Goal: Information Seeking & Learning: Learn about a topic

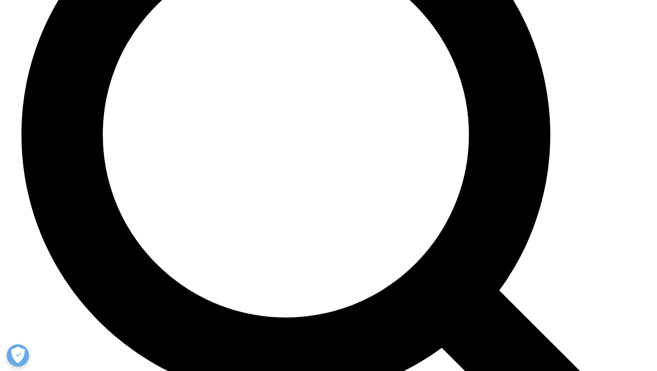
scroll to position [1671, 0]
